Goal: Browse casually

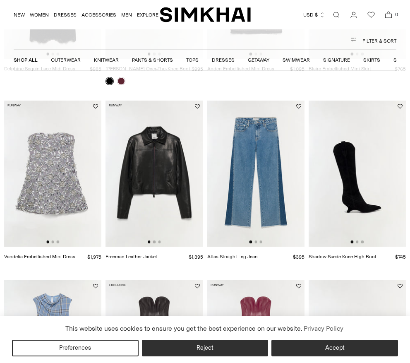
scroll to position [504, 0]
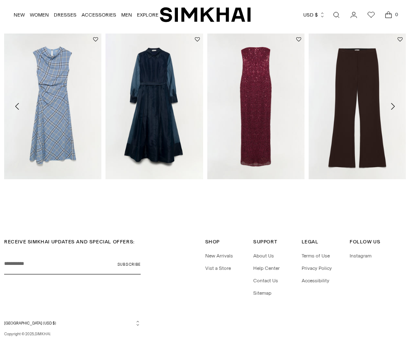
scroll to position [609, 0]
click at [264, 256] on link "About Us" at bounding box center [263, 256] width 21 height 6
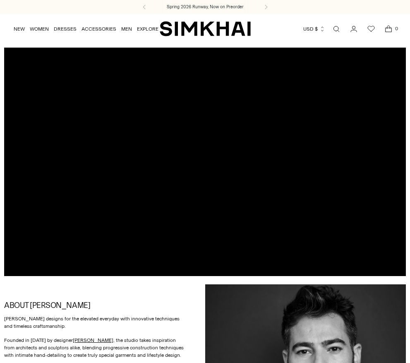
click at [203, 160] on div at bounding box center [205, 162] width 402 height 228
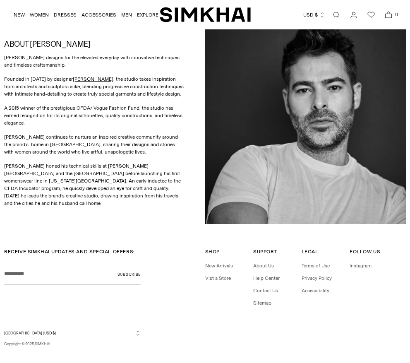
scroll to position [261, 0]
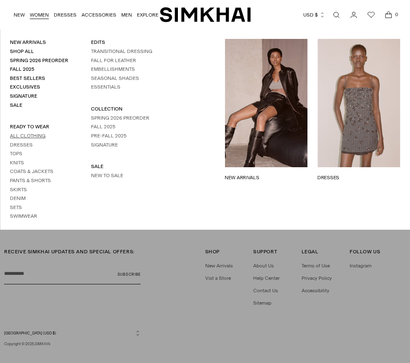
click at [27, 133] on link "All Clothing" at bounding box center [28, 136] width 36 height 6
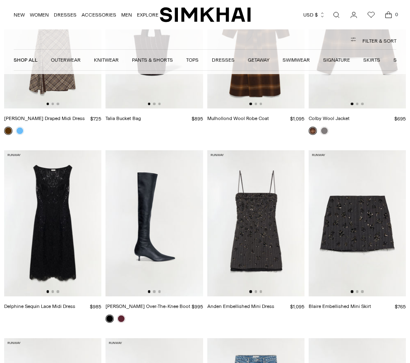
scroll to position [446, 0]
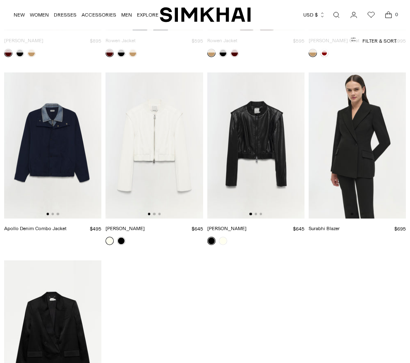
scroll to position [1153, 0]
